Goal: Find specific page/section: Find specific page/section

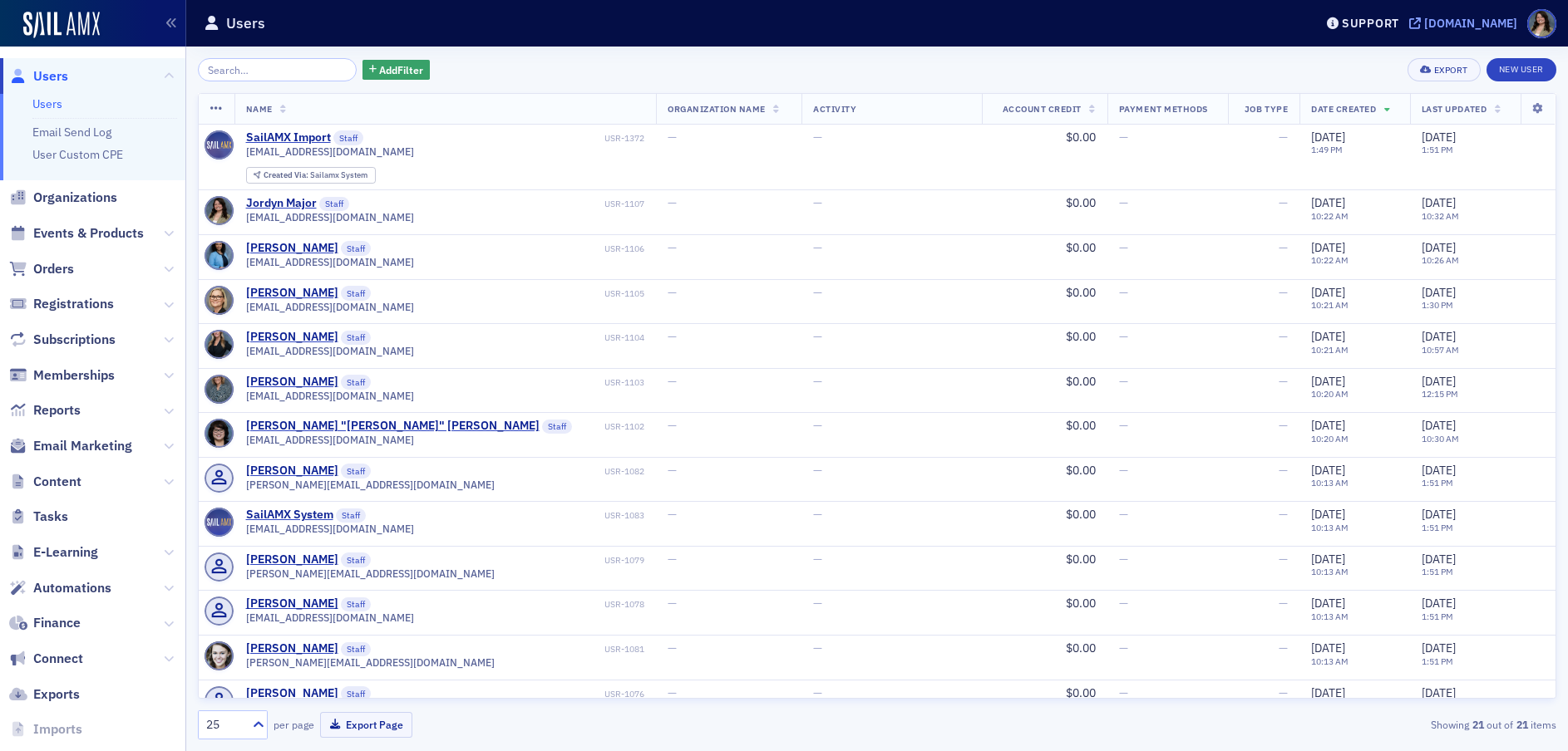
click at [1424, 27] on div "[DOMAIN_NAME]" at bounding box center [1471, 22] width 93 height 15
click at [108, 228] on span "Events & Products" at bounding box center [89, 233] width 110 height 18
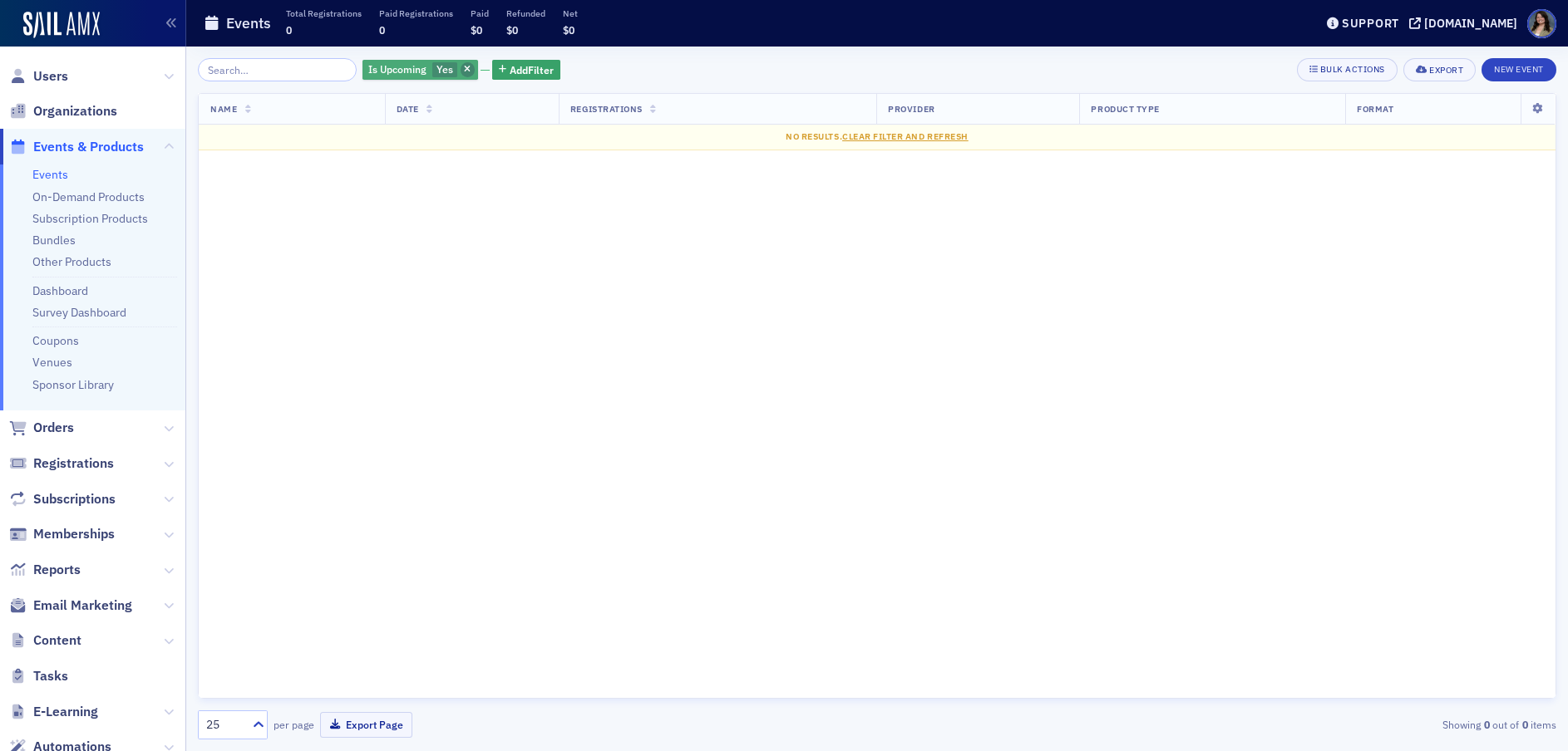
click at [464, 67] on icon "button" at bounding box center [467, 70] width 7 height 9
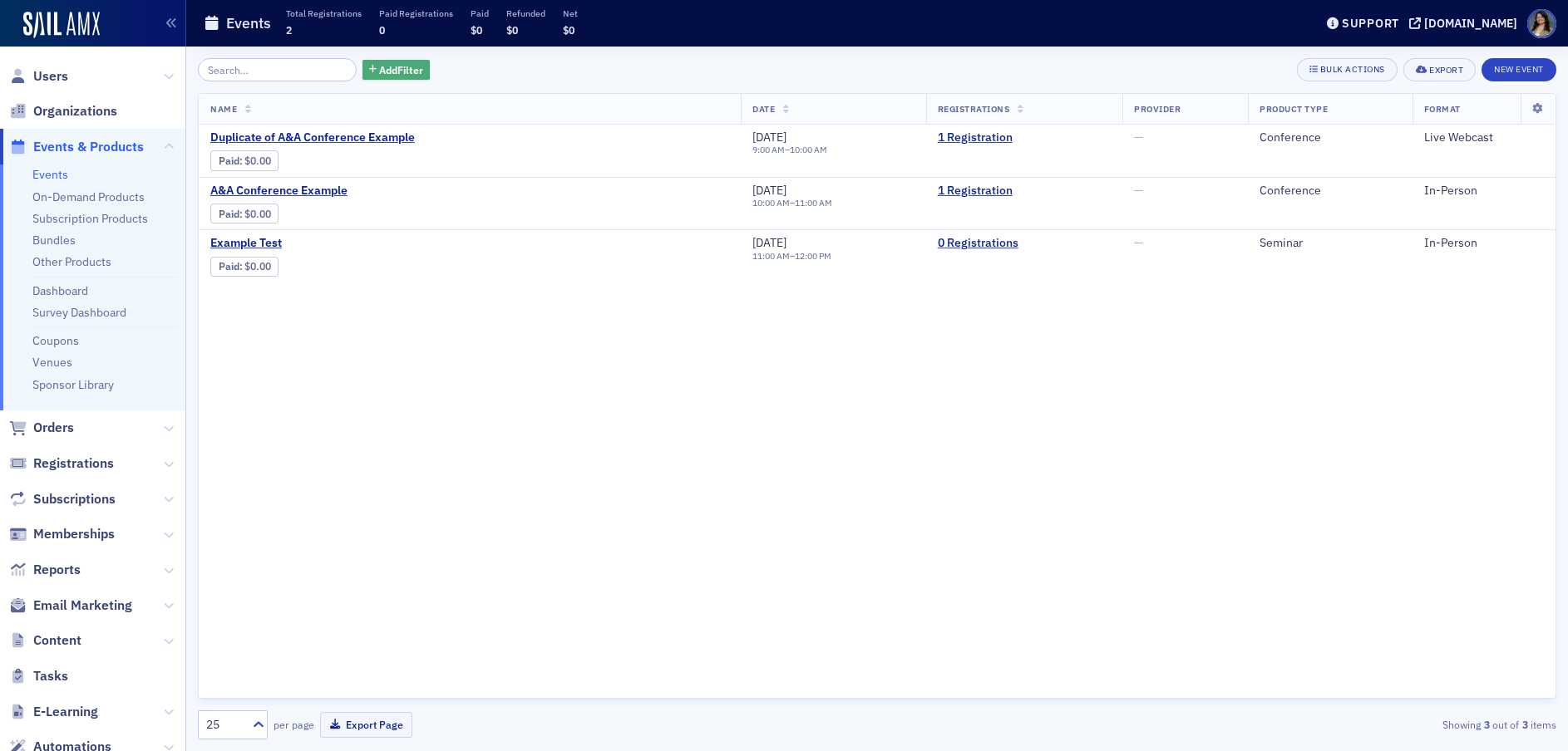
click at [379, 68] on span "Add Filter" at bounding box center [401, 69] width 44 height 15
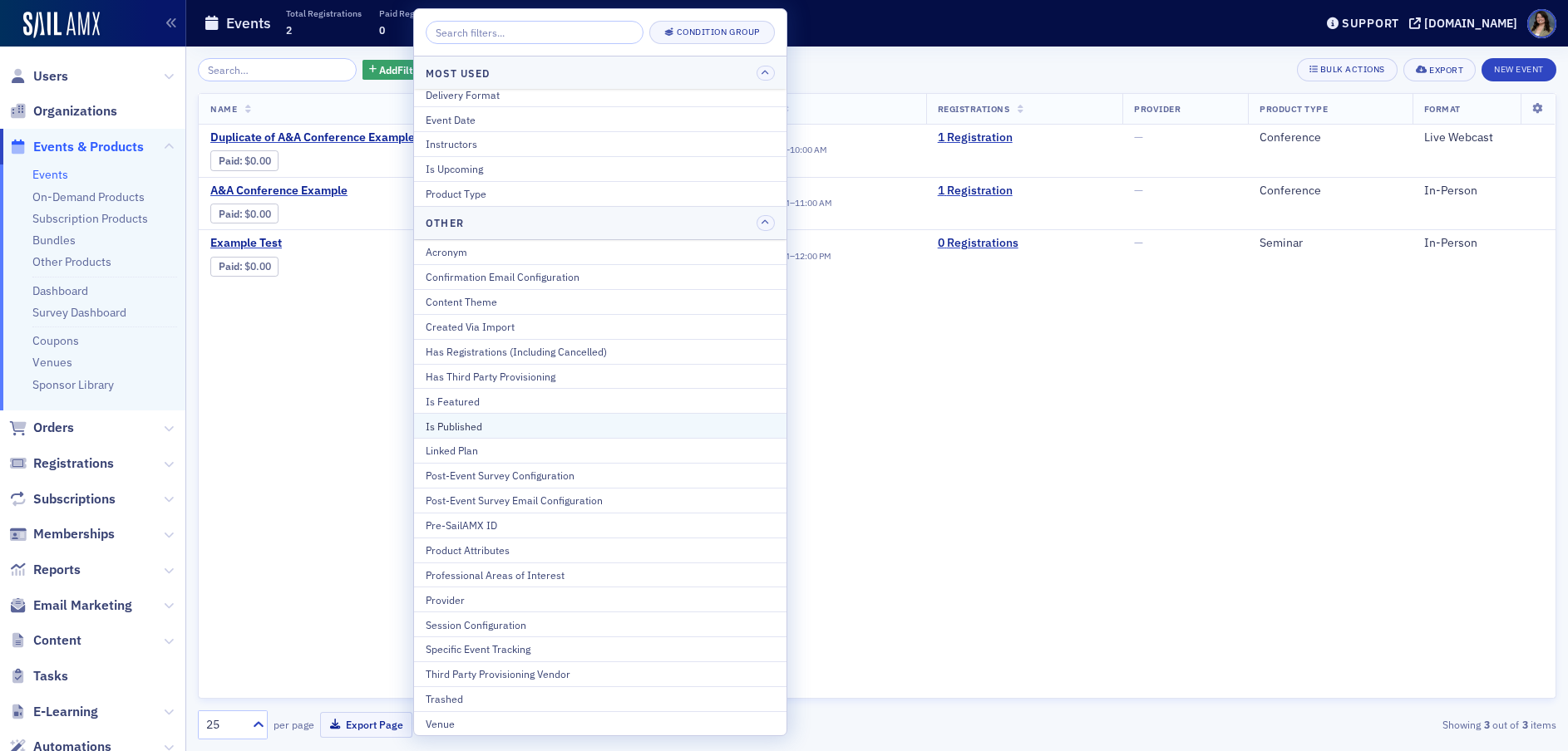
scroll to position [9, 0]
click at [474, 594] on div "Provider" at bounding box center [599, 598] width 349 height 15
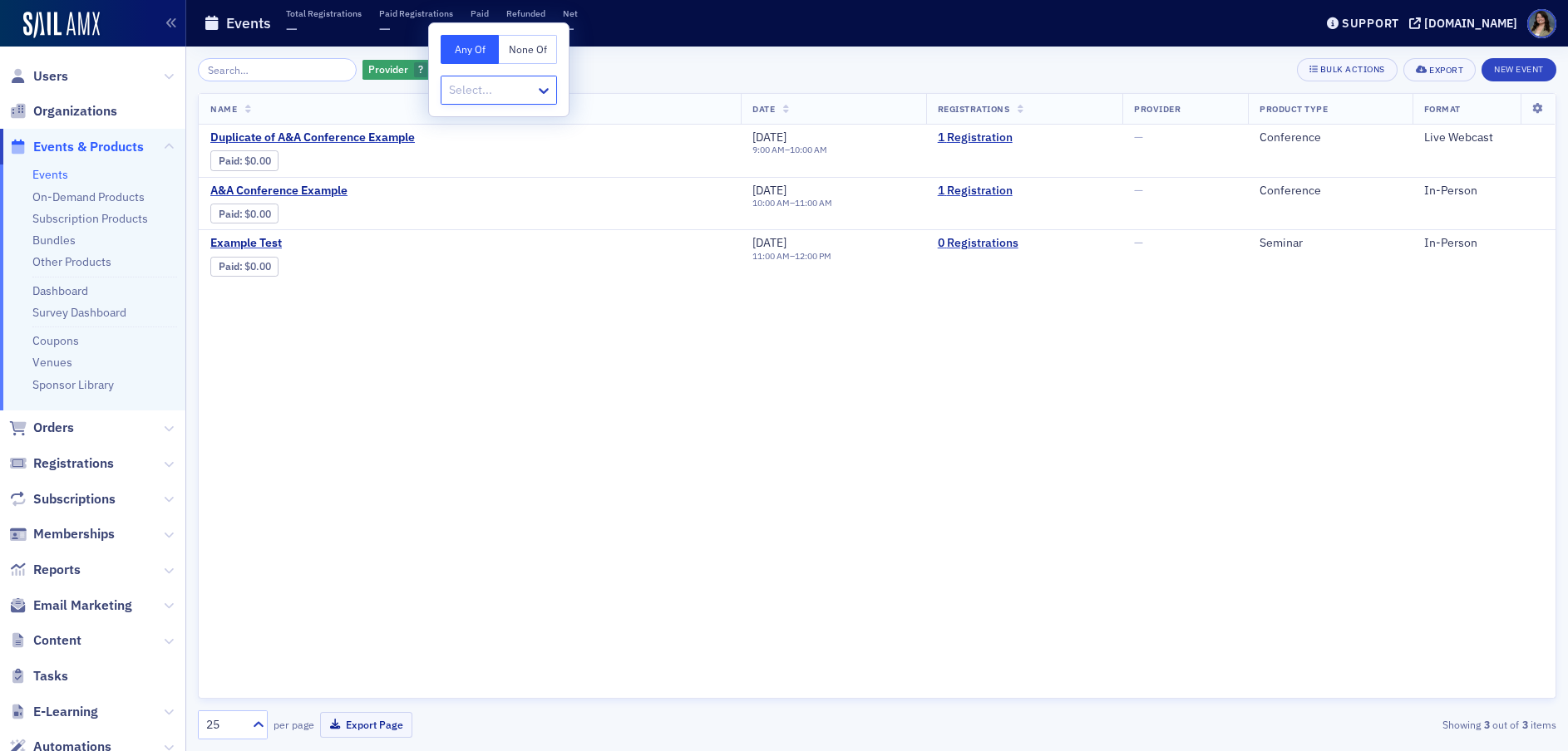
click at [480, 97] on div at bounding box center [491, 91] width 86 height 21
type input "arcpa"
drag, startPoint x: 490, startPoint y: 88, endPoint x: 462, endPoint y: 88, distance: 28.0
click at [462, 88] on div at bounding box center [491, 91] width 86 height 21
type input "[US_STATE]"
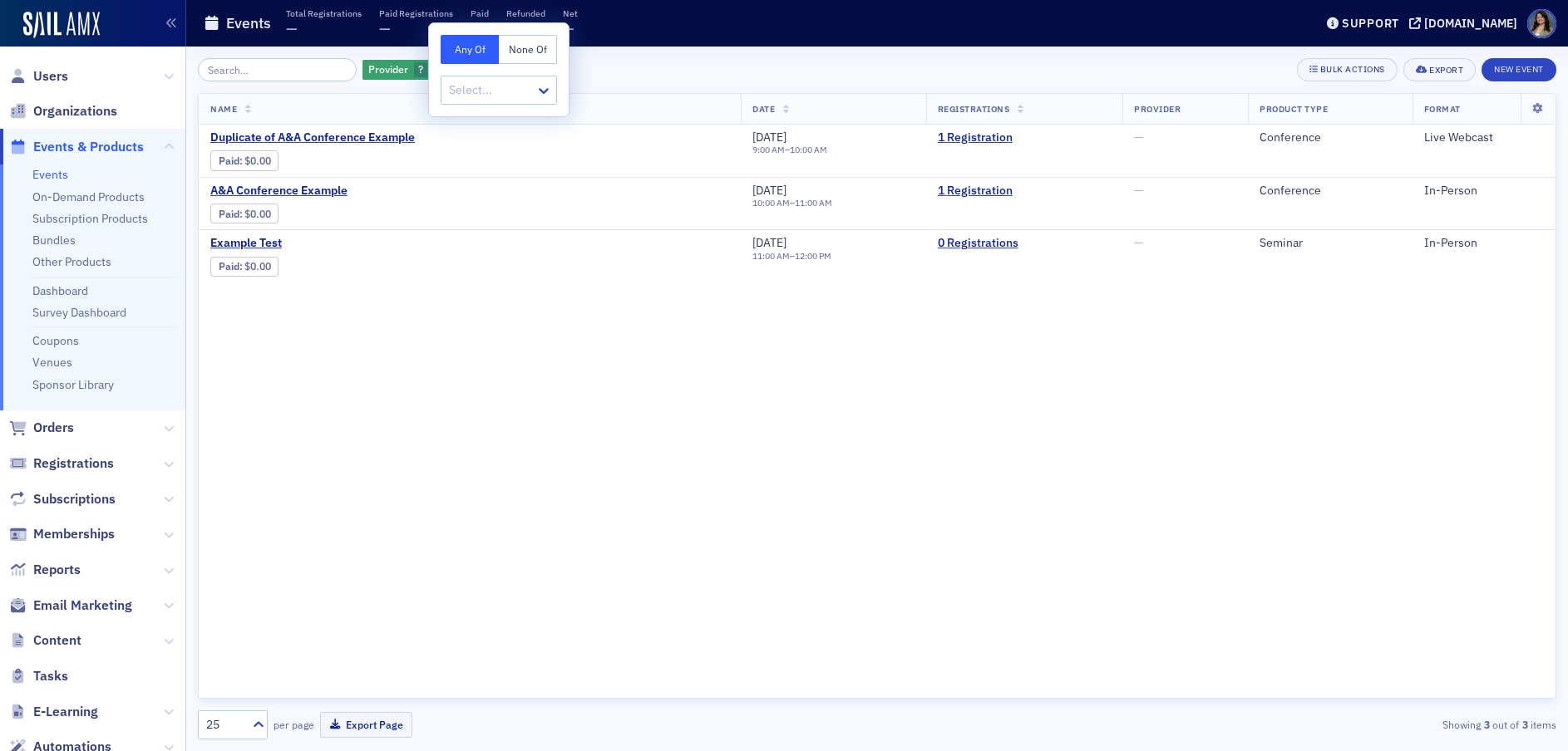
click at [607, 516] on div "Name Date Registrations Provider Product Type Format Duplicate of A&A Conferenc…" at bounding box center [876, 396] width 1358 height 606
click at [78, 31] on img at bounding box center [61, 24] width 77 height 27
